Goal: Task Accomplishment & Management: Use online tool/utility

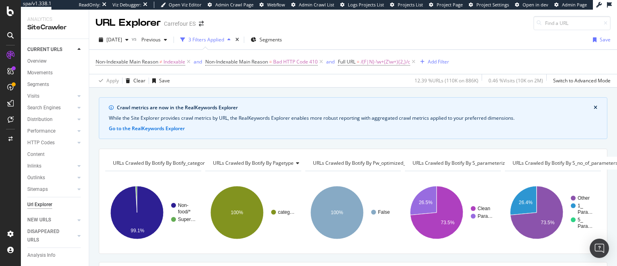
scroll to position [82, 0]
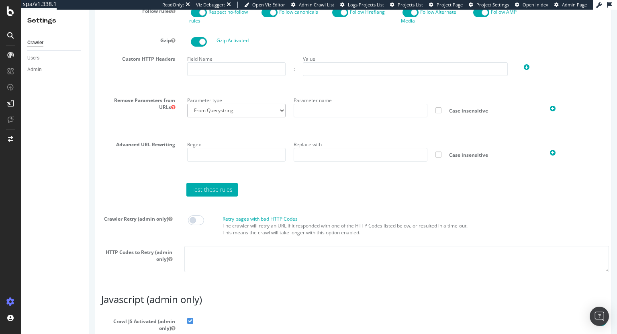
scroll to position [102, 0]
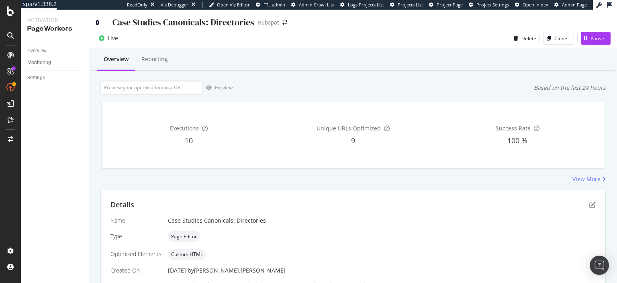
click at [97, 22] on icon at bounding box center [98, 23] width 4 height 6
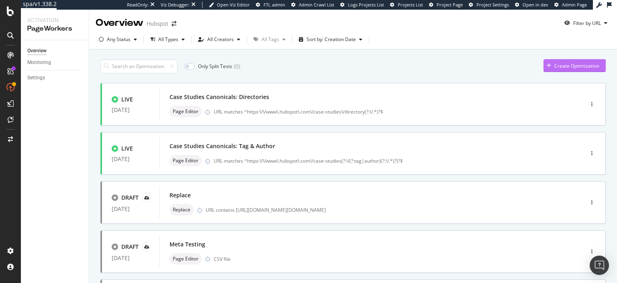
click at [552, 63] on div "Create Optimization" at bounding box center [572, 65] width 56 height 12
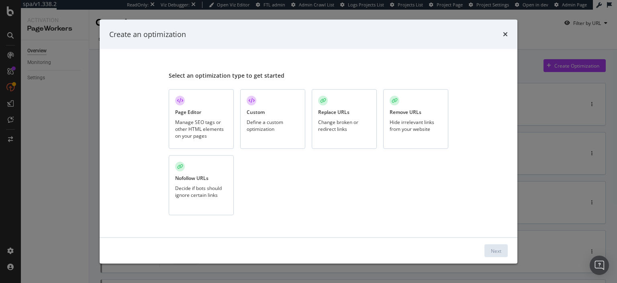
click at [201, 113] on div "Page Editor" at bounding box center [188, 111] width 26 height 7
click at [493, 248] on div "Next" at bounding box center [496, 250] width 10 height 7
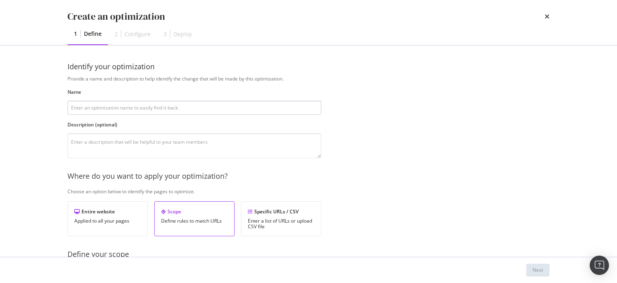
click at [245, 110] on input "modal" at bounding box center [195, 107] width 254 height 14
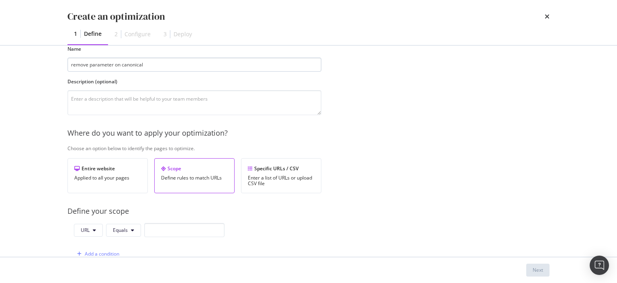
scroll to position [43, 0]
type input "remove parameter on canonical"
click at [167, 226] on input "modal" at bounding box center [184, 229] width 80 height 14
paste input "[URL][DOMAIN_NAME]"
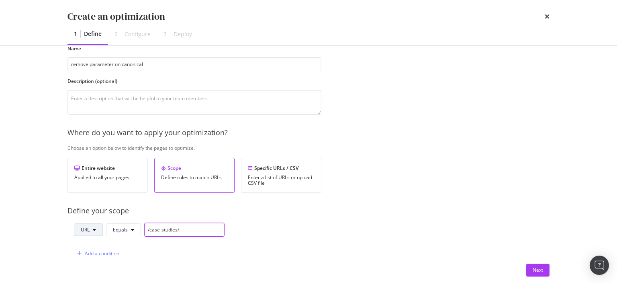
type input "/case-studies/"
click at [88, 224] on button "URL" at bounding box center [88, 229] width 29 height 13
click at [86, 194] on div "Path" at bounding box center [94, 198] width 41 height 12
click at [124, 230] on span "Equals" at bounding box center [121, 229] width 15 height 7
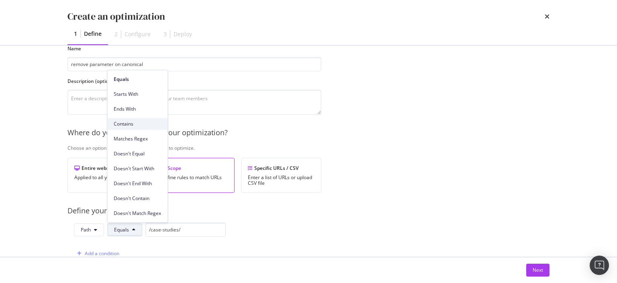
click at [131, 123] on span "Contains" at bounding box center [137, 123] width 47 height 7
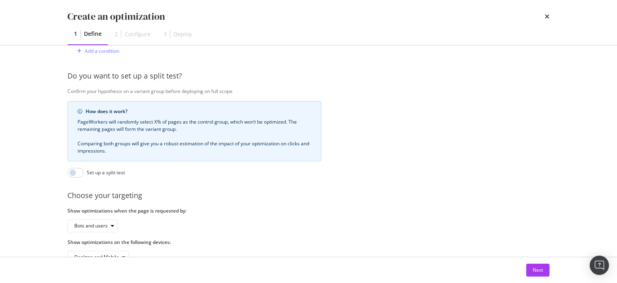
scroll to position [267, 0]
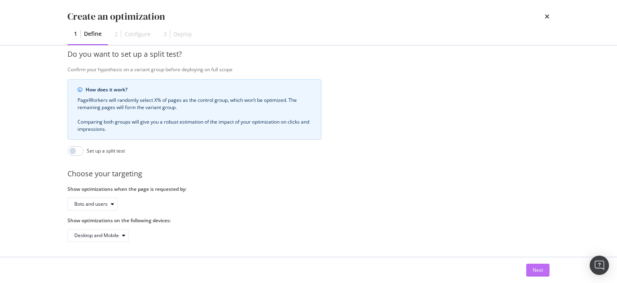
click at [538, 274] on div "Next" at bounding box center [538, 270] width 10 height 12
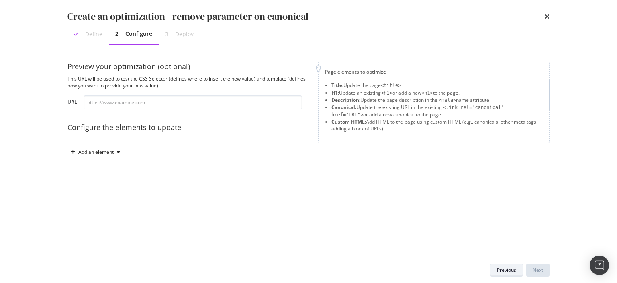
scroll to position [0, 0]
click at [100, 153] on div "Add an element" at bounding box center [95, 151] width 35 height 5
click at [104, 210] on div "Canonical" at bounding box center [100, 207] width 22 height 7
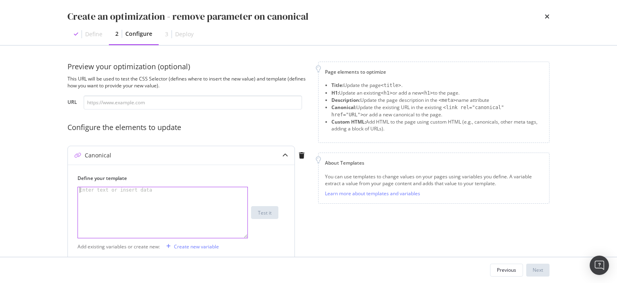
click at [142, 203] on div "modal" at bounding box center [163, 218] width 170 height 62
paste textarea "[URL][DOMAIN_NAME]"
type textarea "[URL][DOMAIN_NAME]"
click at [135, 220] on div "modal" at bounding box center [163, 218] width 170 height 62
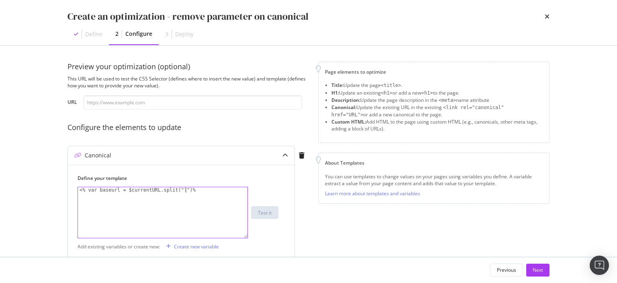
type textarea "<% var baseurl = $currentURL.split("?")%>"
type textarea "{{ baseurl[0]}}"
click at [212, 104] on input "modal" at bounding box center [193, 102] width 219 height 14
paste input "[URL][DOMAIN_NAME]"
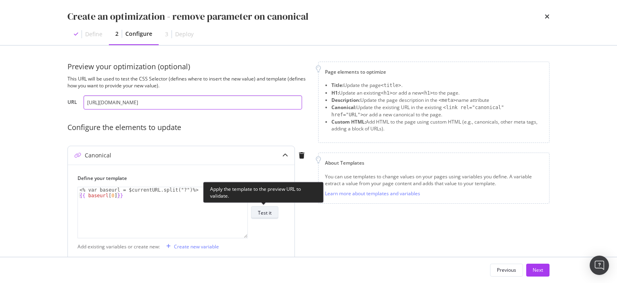
type input "[URL][DOMAIN_NAME]"
click at [268, 213] on div "Test it" at bounding box center [265, 212] width 14 height 7
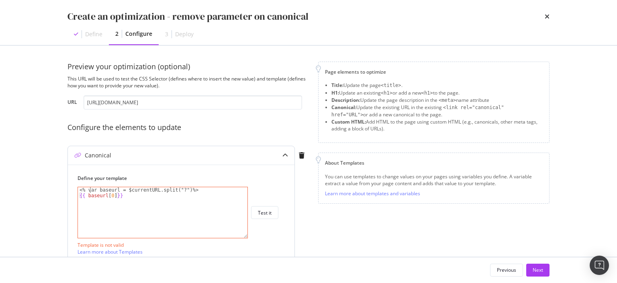
click at [90, 190] on div "< % var baseurl = $currentURL.split("?")%> {{ baseurl [ 0 ] }}" at bounding box center [163, 218] width 170 height 62
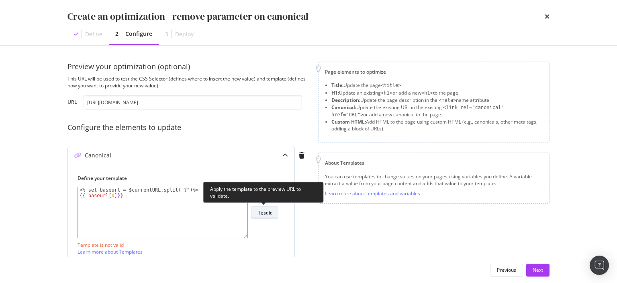
click at [271, 214] on div "Test it" at bounding box center [265, 212] width 14 height 7
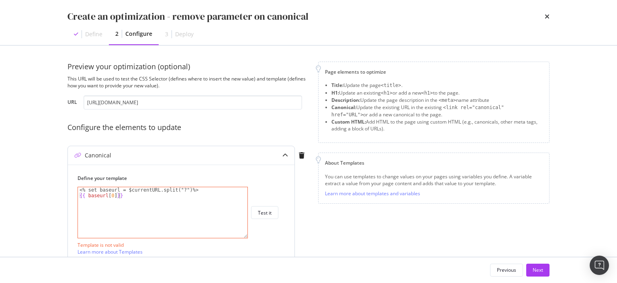
click at [132, 200] on div "< % set baseurl = $currentURL.split("?")%> {{ baseurl [ 0 ] }}" at bounding box center [163, 218] width 170 height 62
paste textarea "rl.split("/"
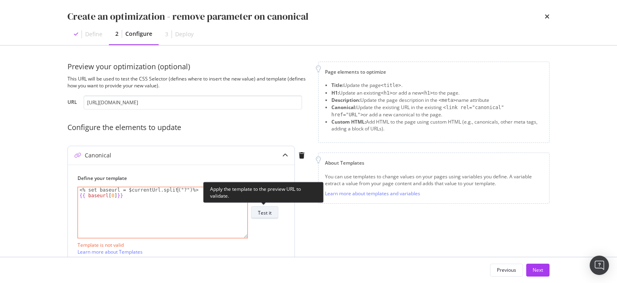
click at [275, 213] on button "Test it" at bounding box center [264, 212] width 27 height 13
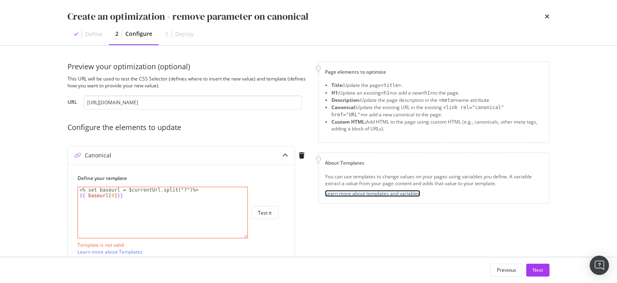
click at [366, 194] on link "Learn more about templates and variables" at bounding box center [372, 193] width 95 height 7
click at [120, 192] on div "< % set baseurl = $currentUrl.split("?")%> {{ baseurl [ 0 ] }}" at bounding box center [163, 218] width 170 height 62
paste textarea "$currentUrl.split("?")"
type textarea "<% set baseurl = %>"
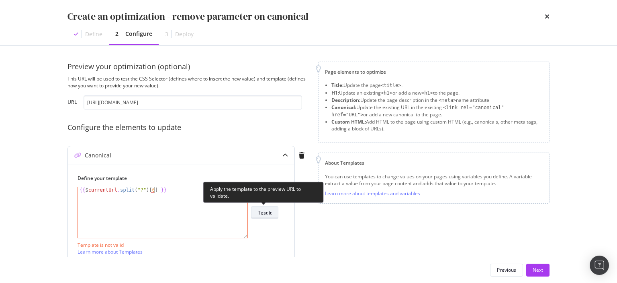
type textarea "{{ $currentUrl.split("?")[0] }}"
click at [269, 217] on div "Test it" at bounding box center [265, 212] width 14 height 11
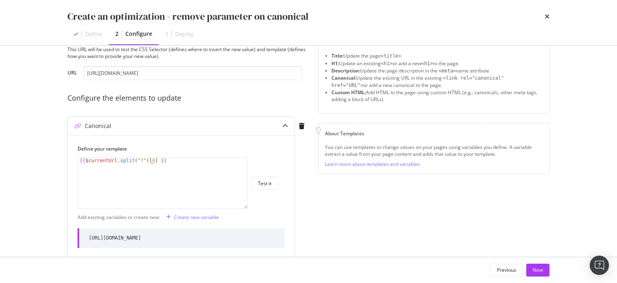
scroll to position [32, 0]
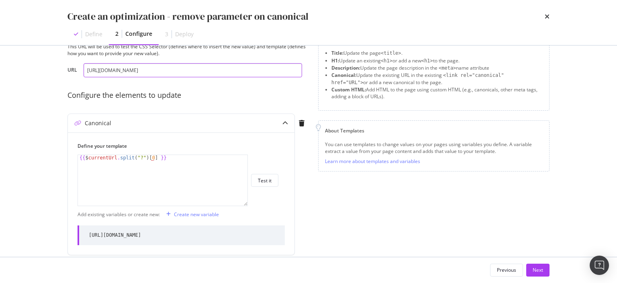
click at [276, 72] on input "[URL][DOMAIN_NAME]" at bounding box center [193, 70] width 219 height 14
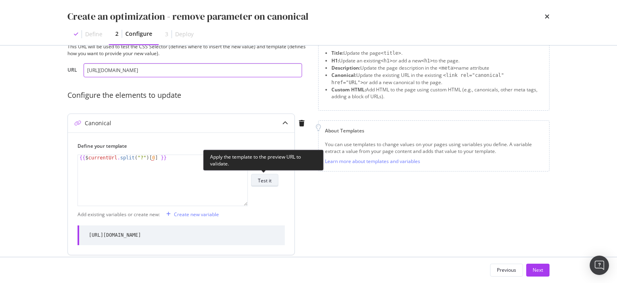
type input "[URL][DOMAIN_NAME]"
click at [265, 184] on div "Test it" at bounding box center [265, 179] width 14 height 11
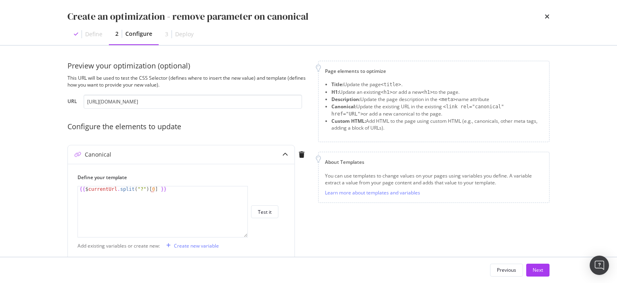
scroll to position [62, 0]
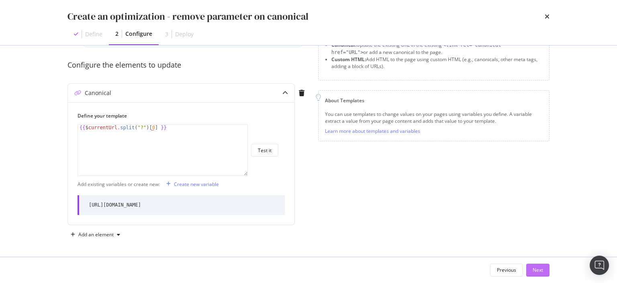
click at [541, 263] on button "Next" at bounding box center [537, 269] width 23 height 13
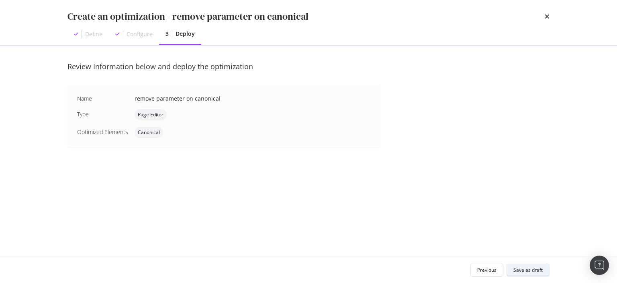
click at [528, 264] on button "Save as draft" at bounding box center [528, 269] width 43 height 13
